Goal: Navigation & Orientation: Find specific page/section

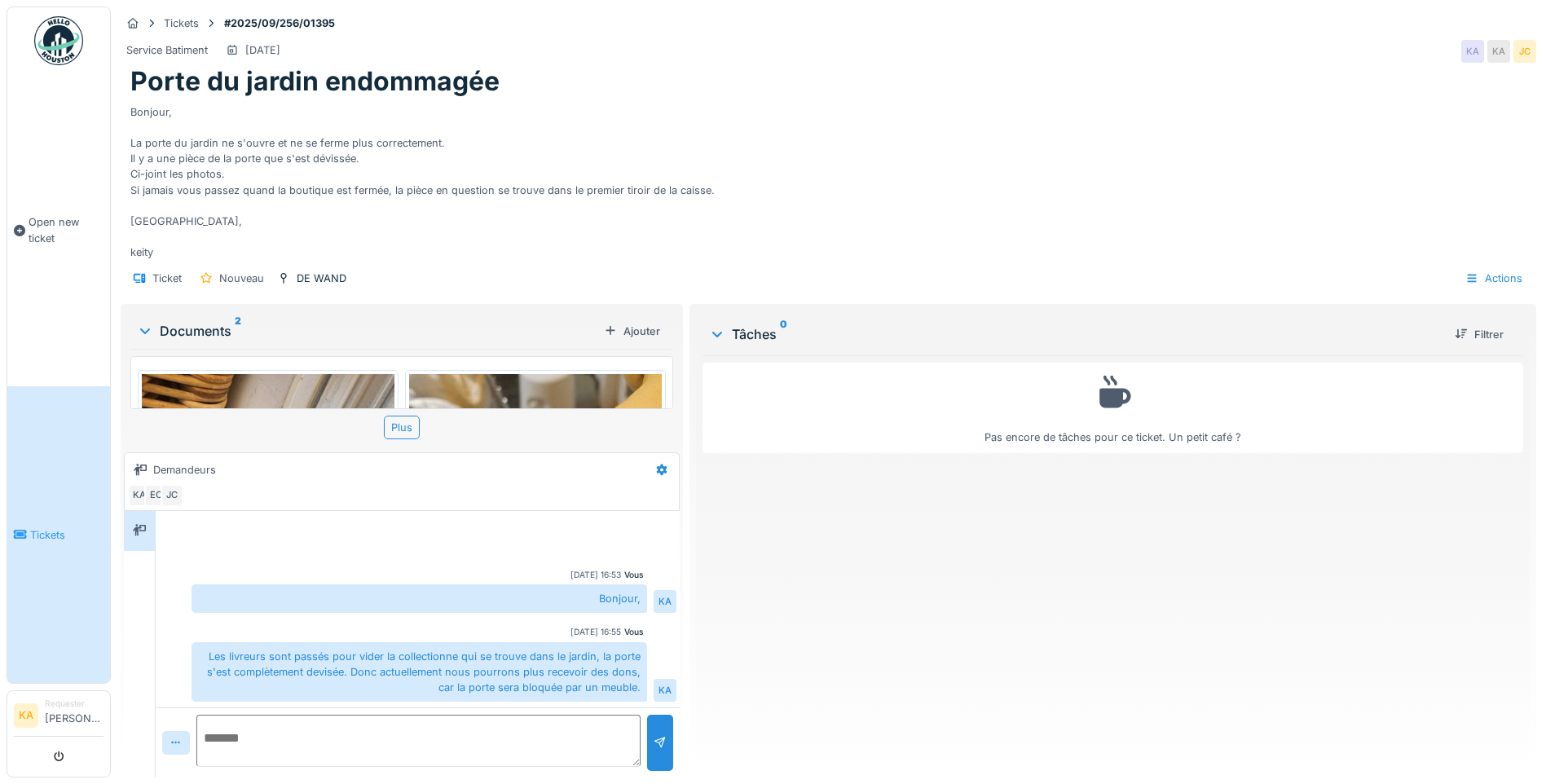
scroll to position [8, 0]
click at [62, 325] on link "Open new ticket" at bounding box center [59, 230] width 103 height 312
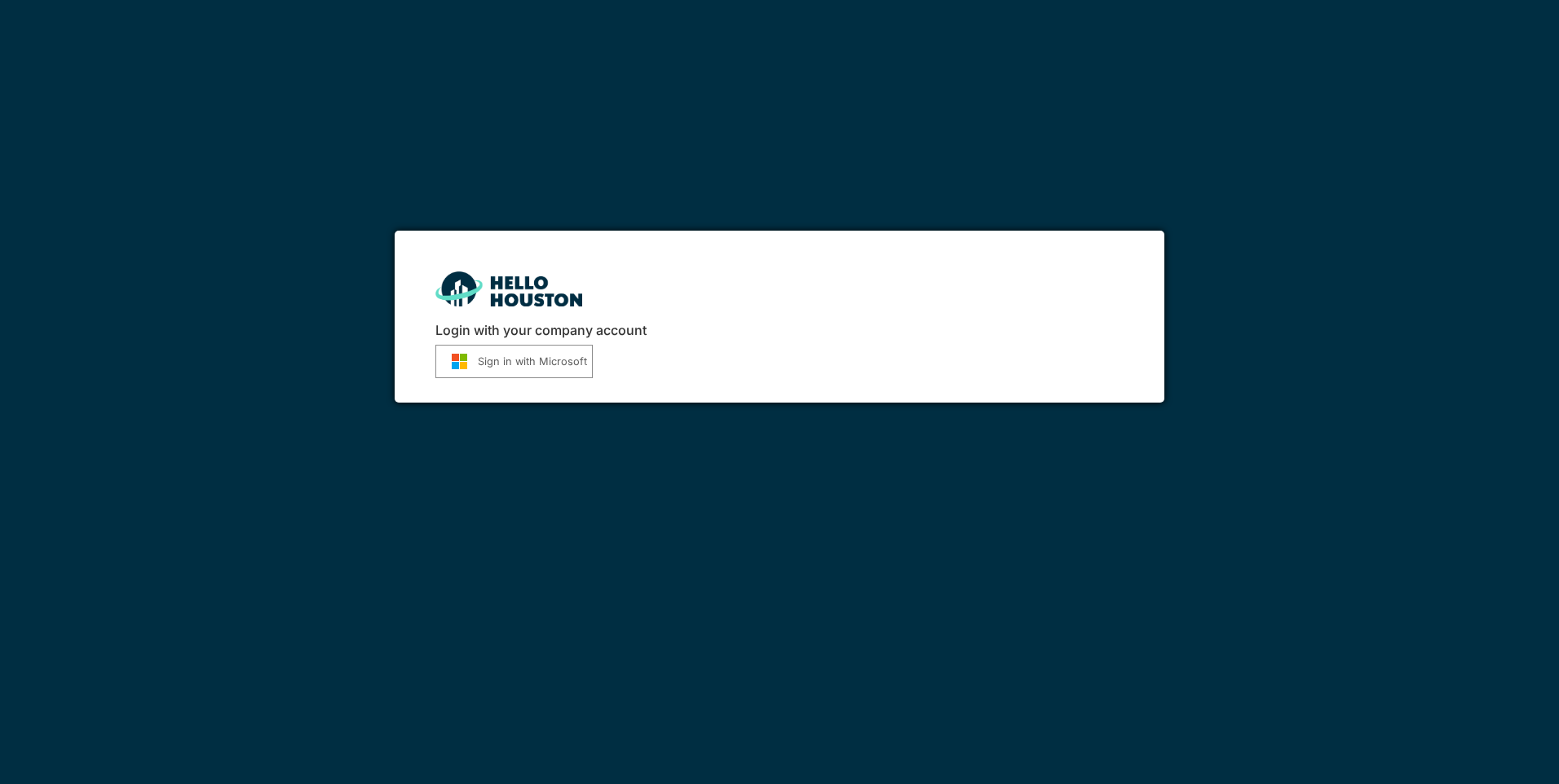
click at [475, 363] on img "submit" at bounding box center [459, 361] width 37 height 17
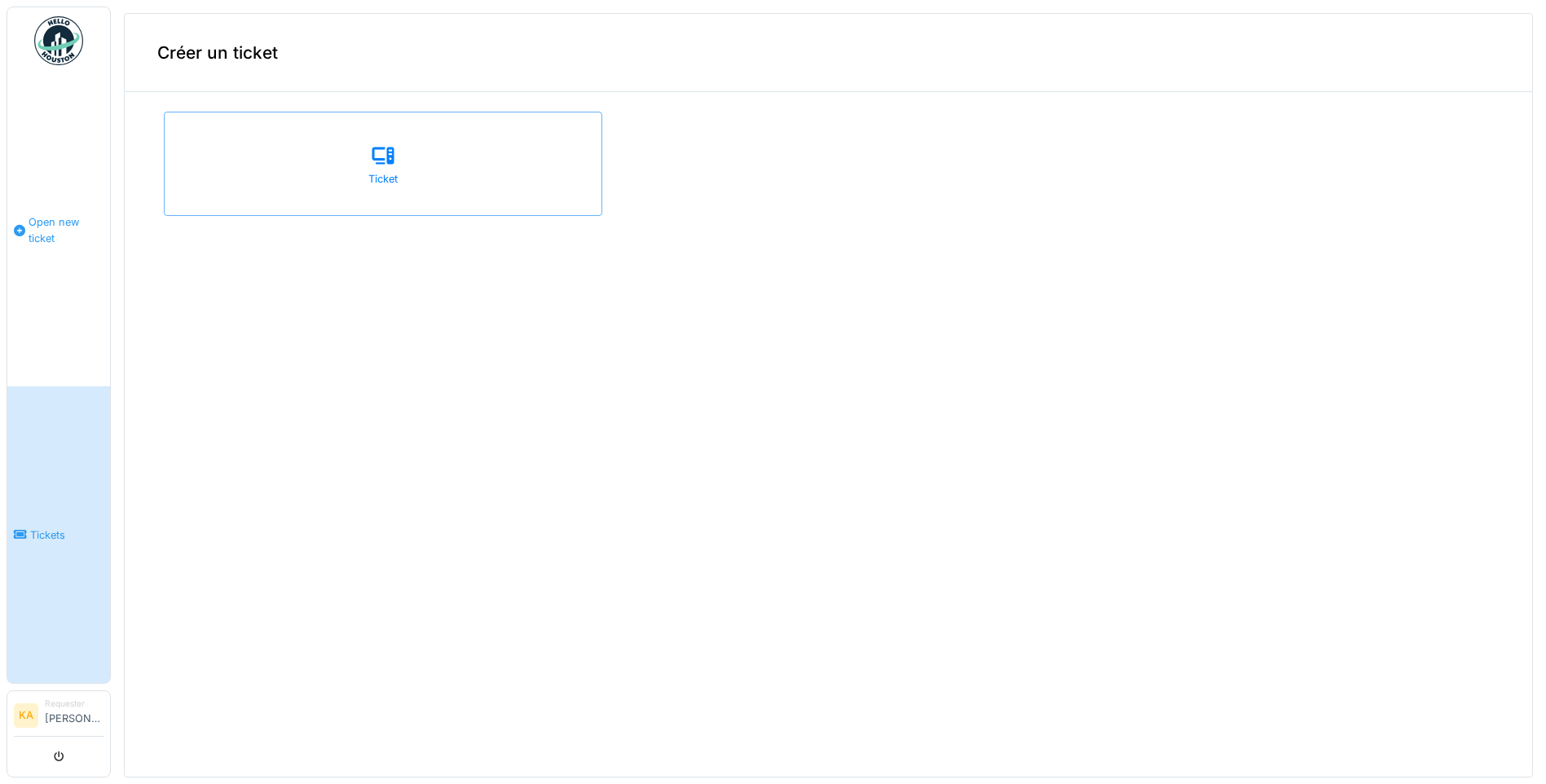
click at [47, 294] on link "Open new ticket" at bounding box center [59, 230] width 103 height 312
click at [52, 491] on link "Tickets" at bounding box center [59, 534] width 103 height 296
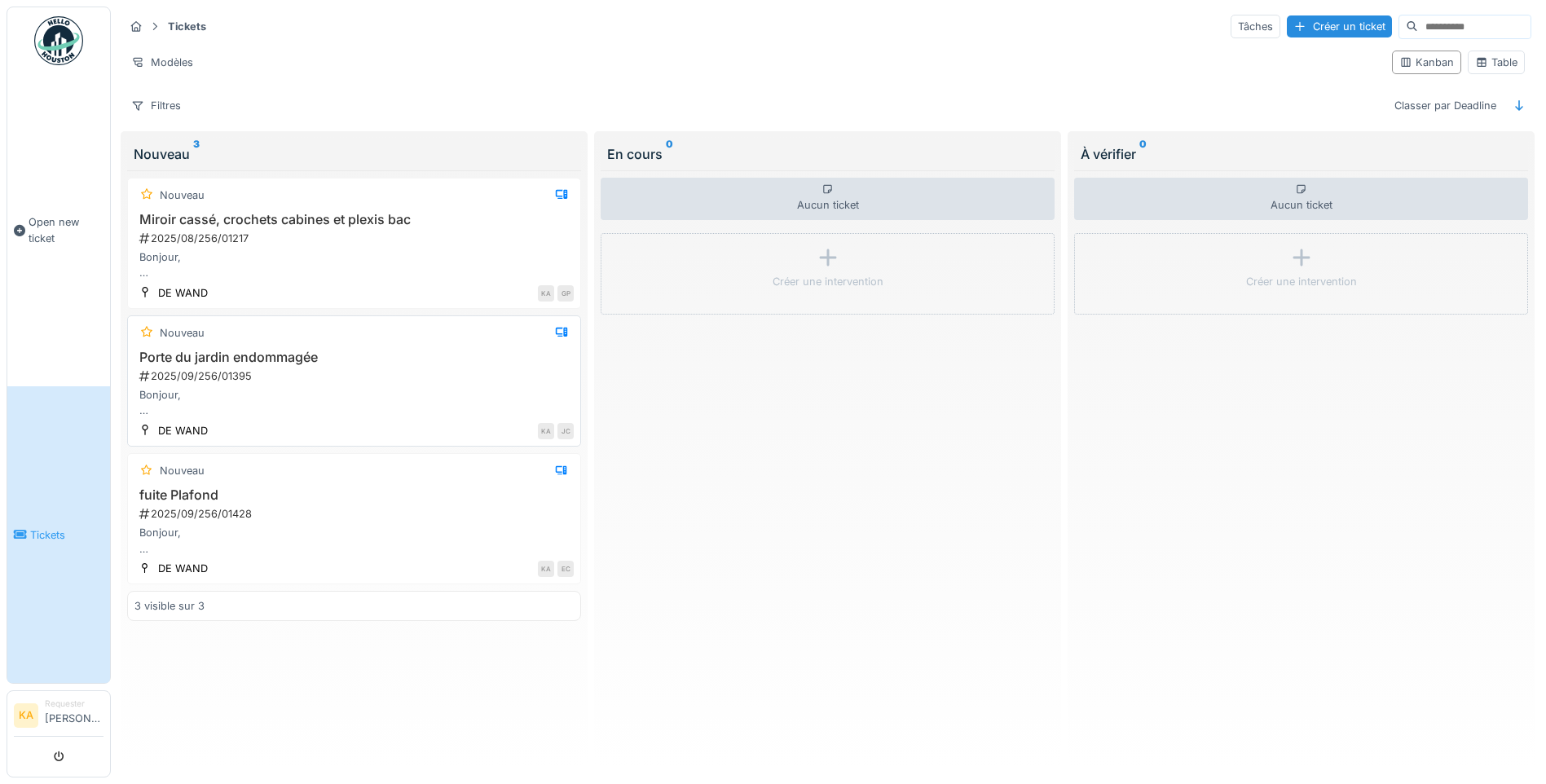
scroll to position [10, 0]
click at [368, 506] on div "2025/09/256/01428" at bounding box center [356, 514] width 436 height 16
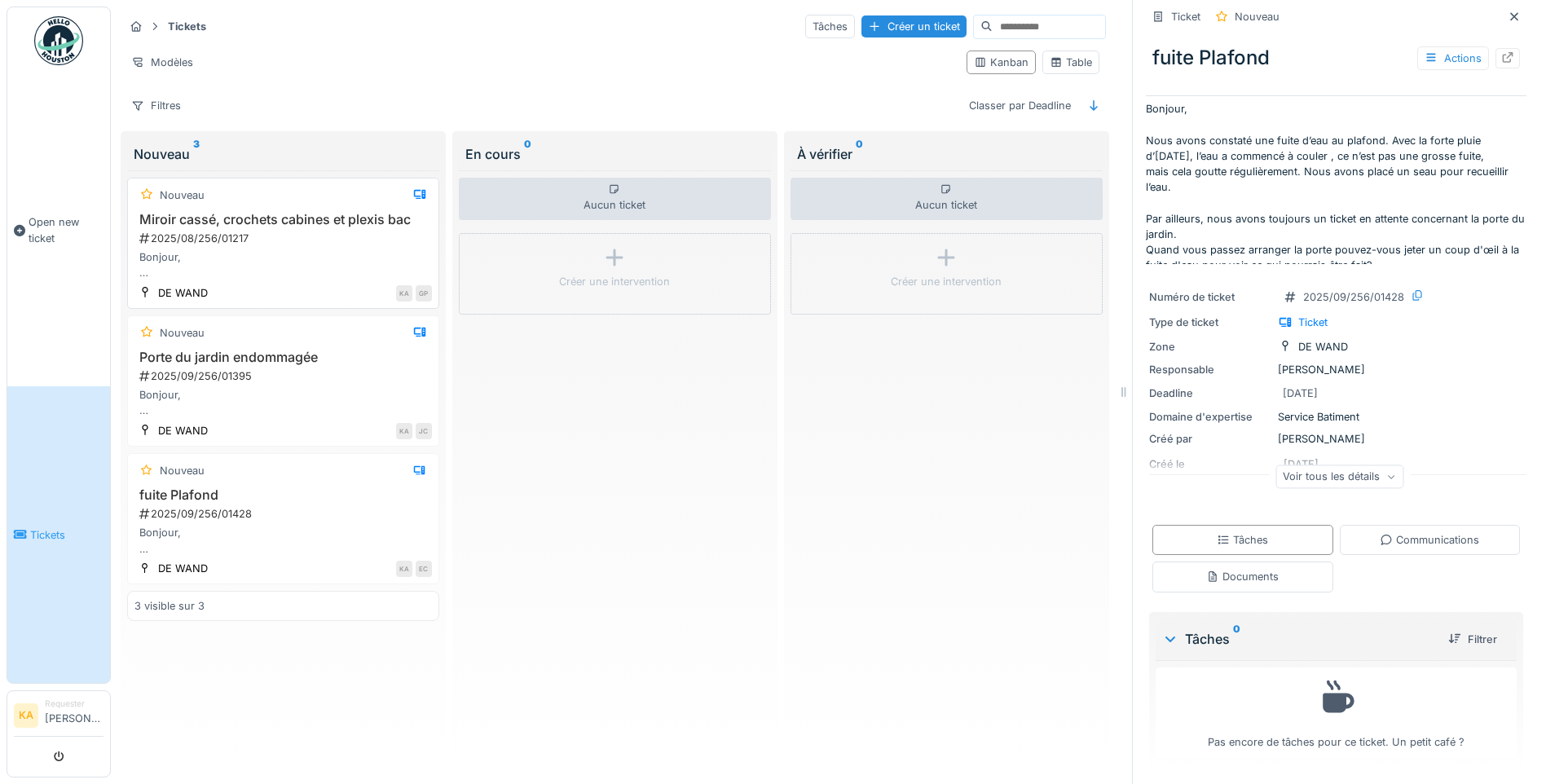
click at [261, 256] on div "Bonjour, Un enfant est tombé du tabouret et as cassé le miroir de la cabine d'e…" at bounding box center [283, 265] width 297 height 31
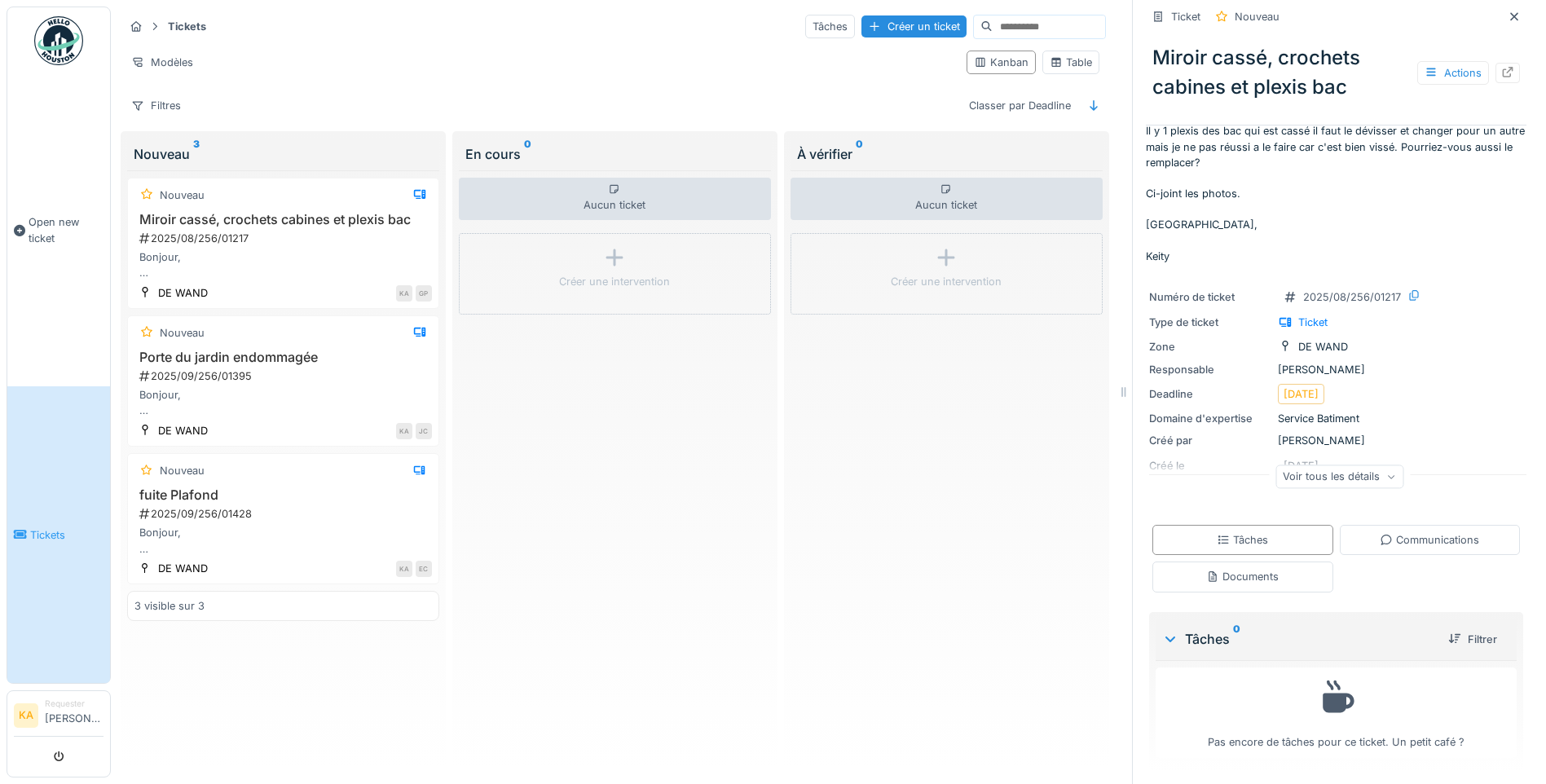
scroll to position [12, 0]
click at [226, 350] on h3 "Porte du jardin endommagée" at bounding box center [283, 357] width 297 height 16
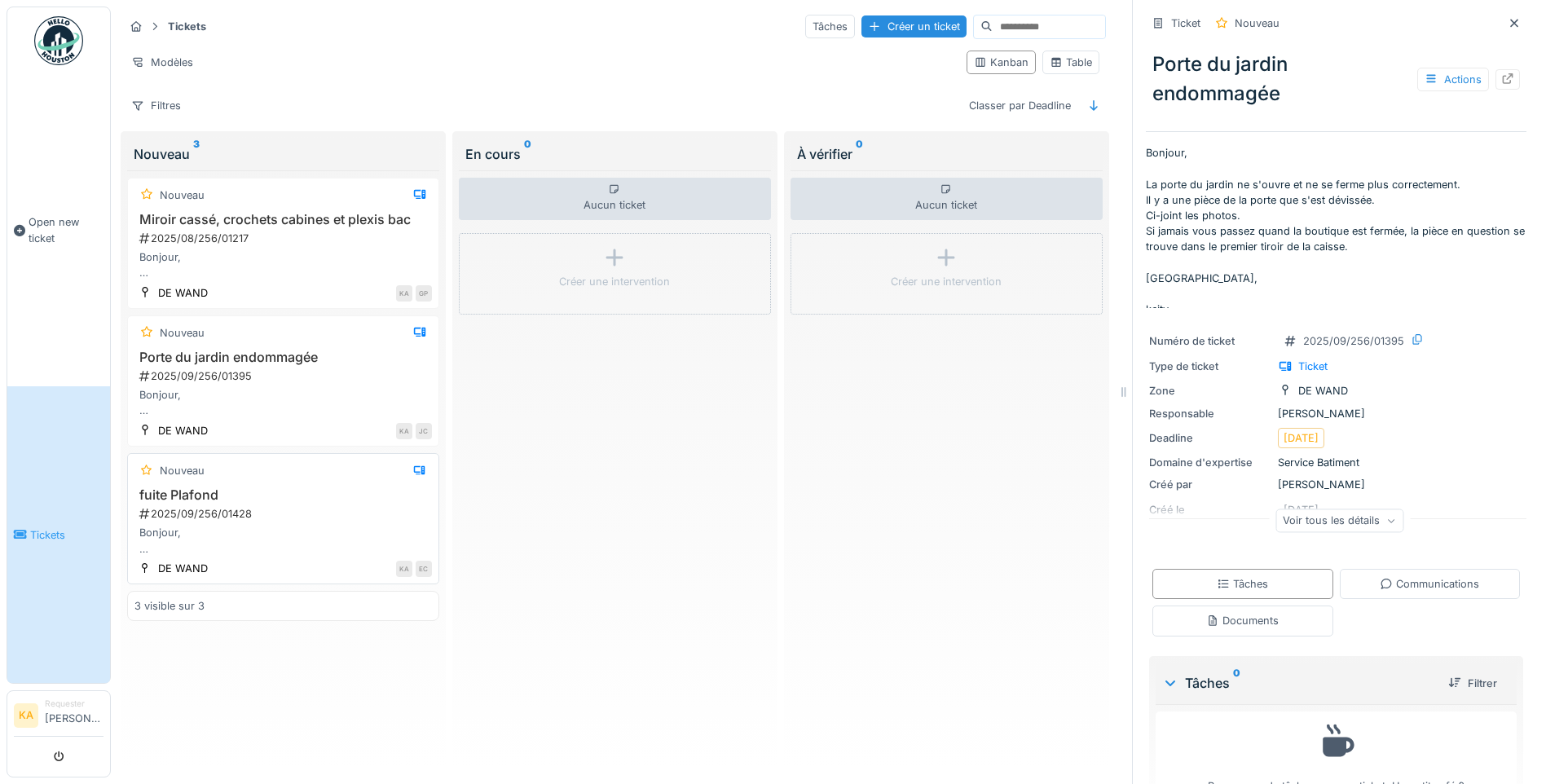
click at [254, 488] on h3 "fuite Plafond" at bounding box center [283, 495] width 297 height 16
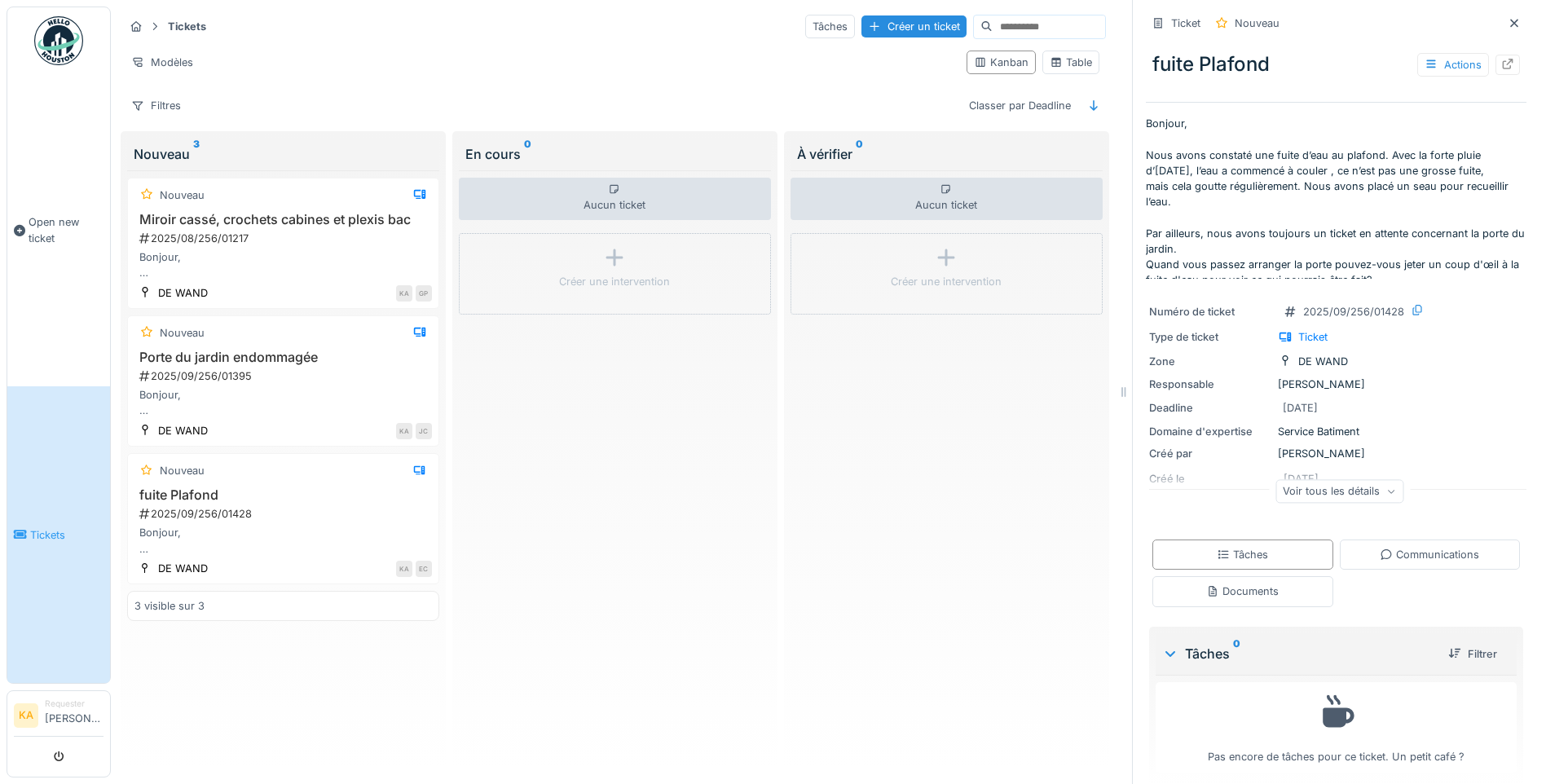
click at [78, 706] on li "Requester Keity Alves carneiro" at bounding box center [74, 715] width 59 height 35
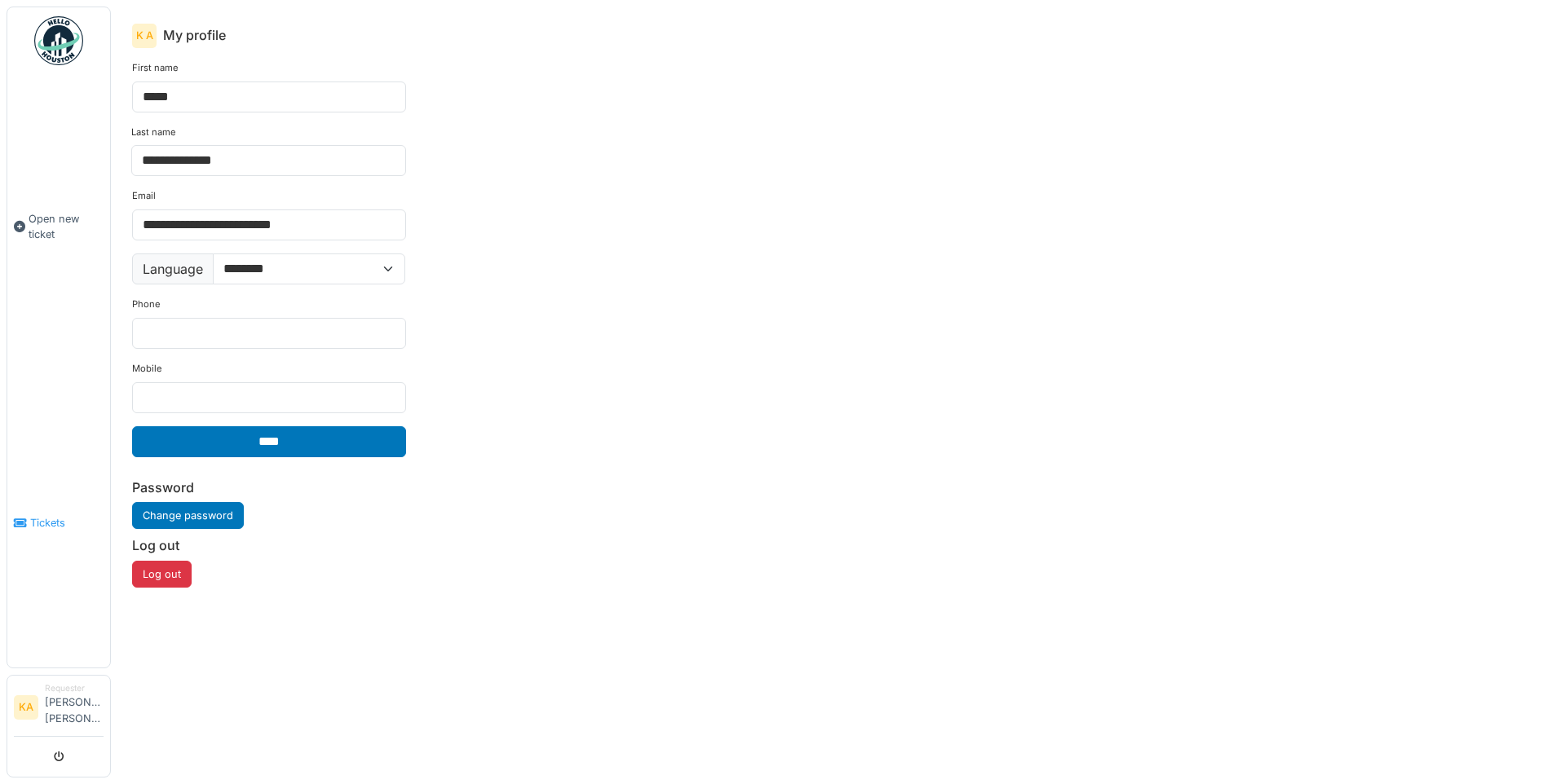
click at [42, 457] on link "Tickets" at bounding box center [59, 523] width 103 height 288
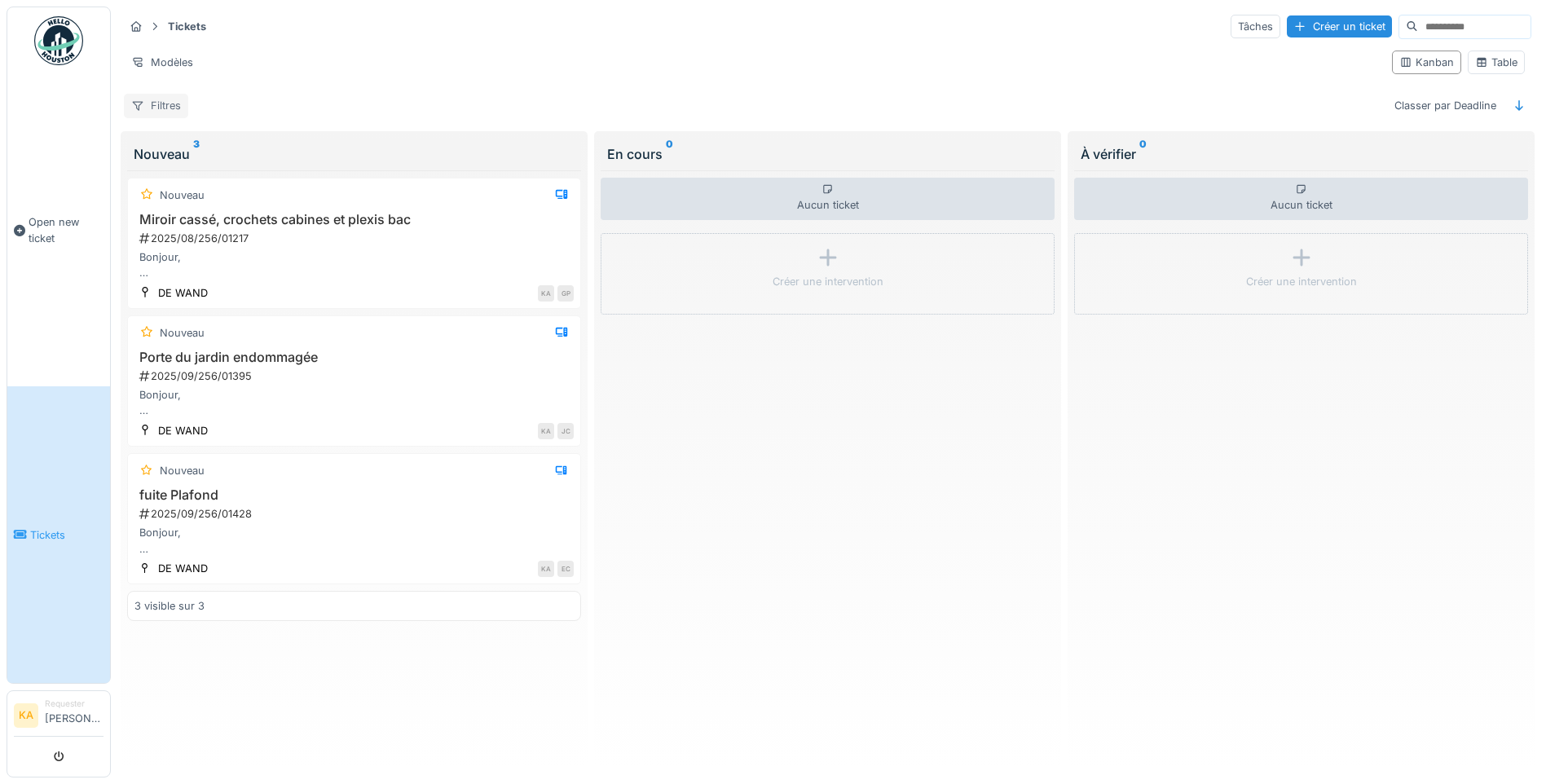
click at [149, 101] on div "Filtres" at bounding box center [156, 105] width 65 height 24
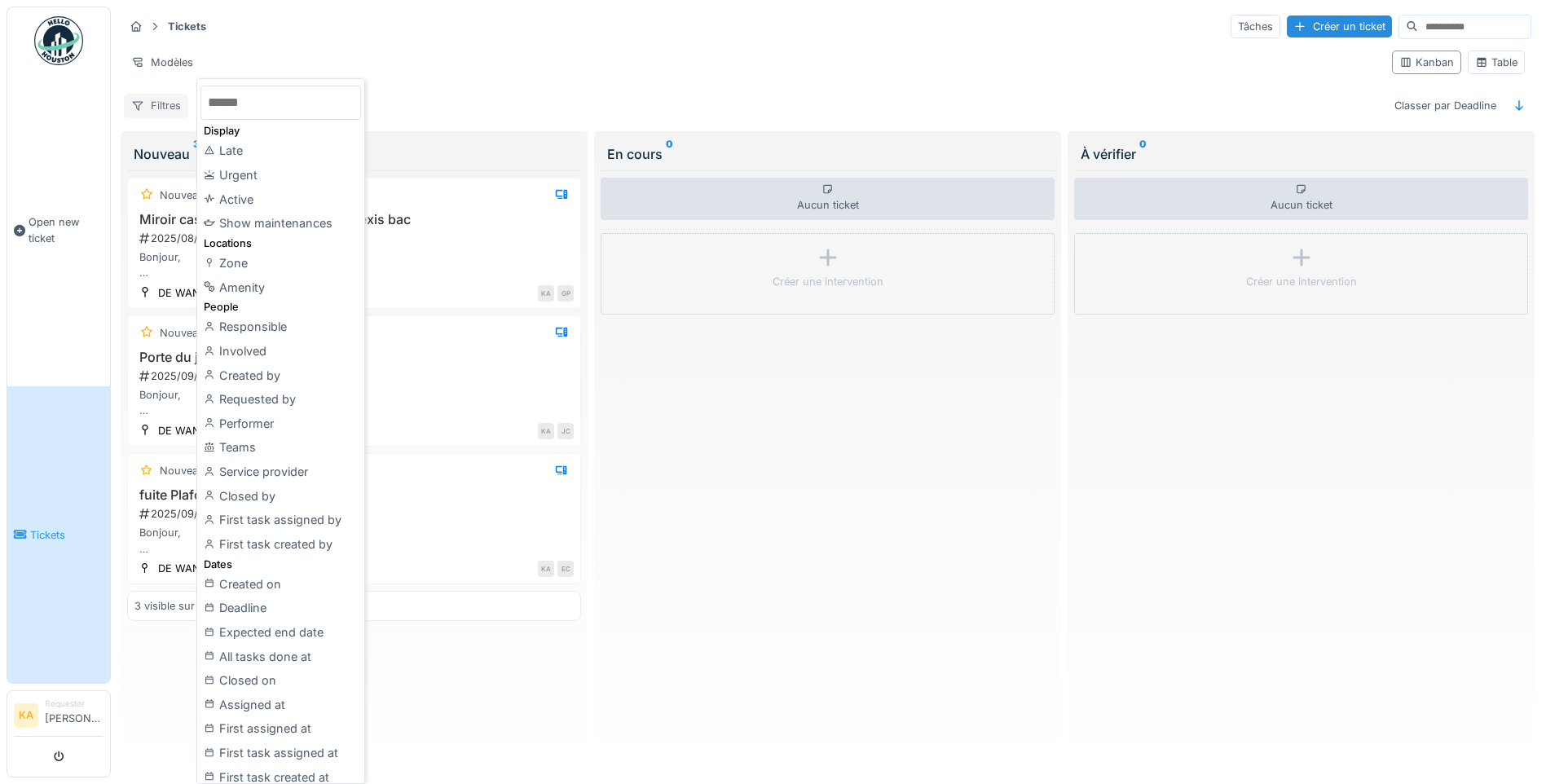
click at [149, 101] on div "Filtres" at bounding box center [156, 105] width 65 height 24
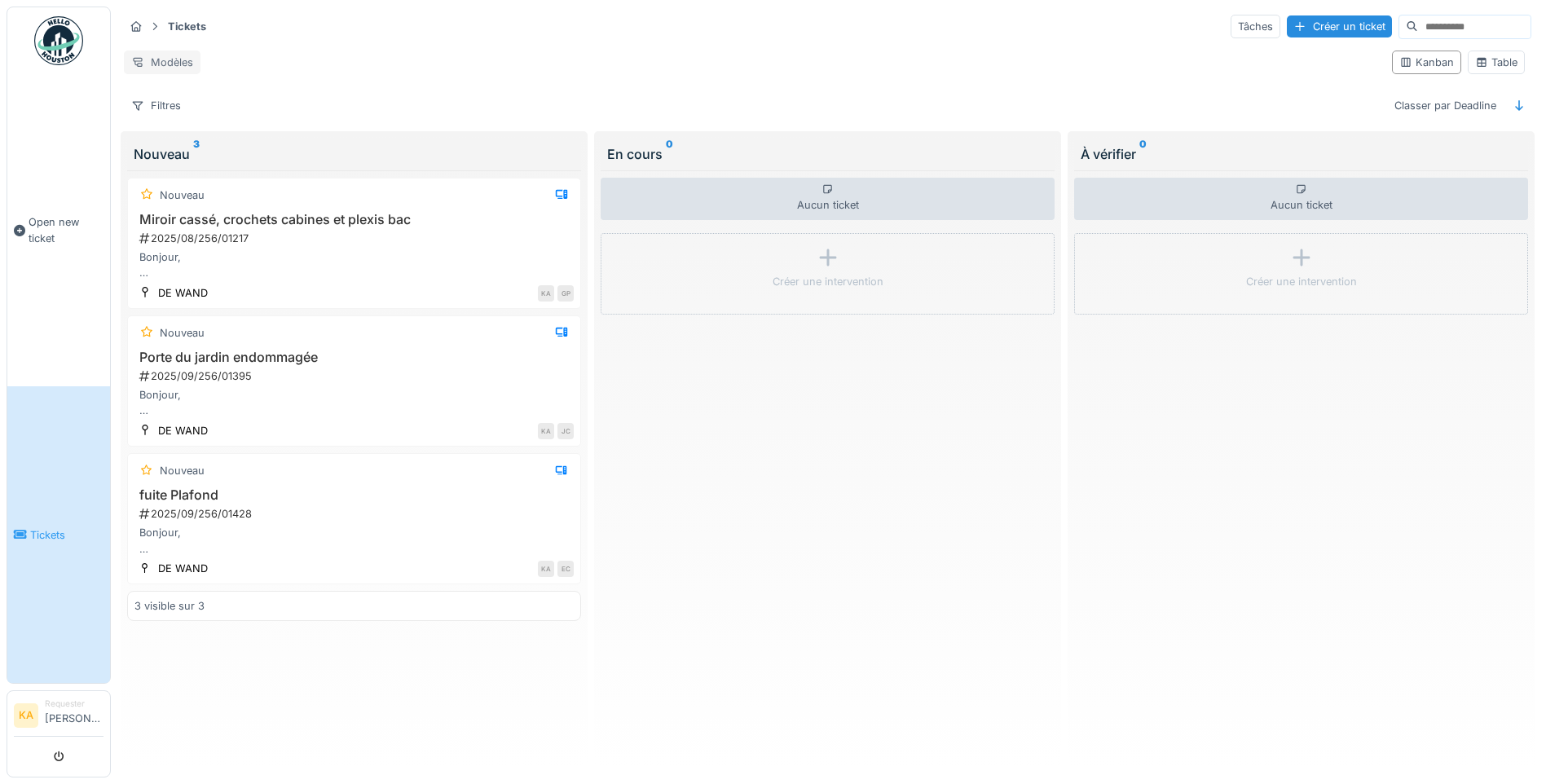
click at [157, 58] on div "Modèles" at bounding box center [163, 62] width 77 height 24
